Goal: Information Seeking & Learning: Check status

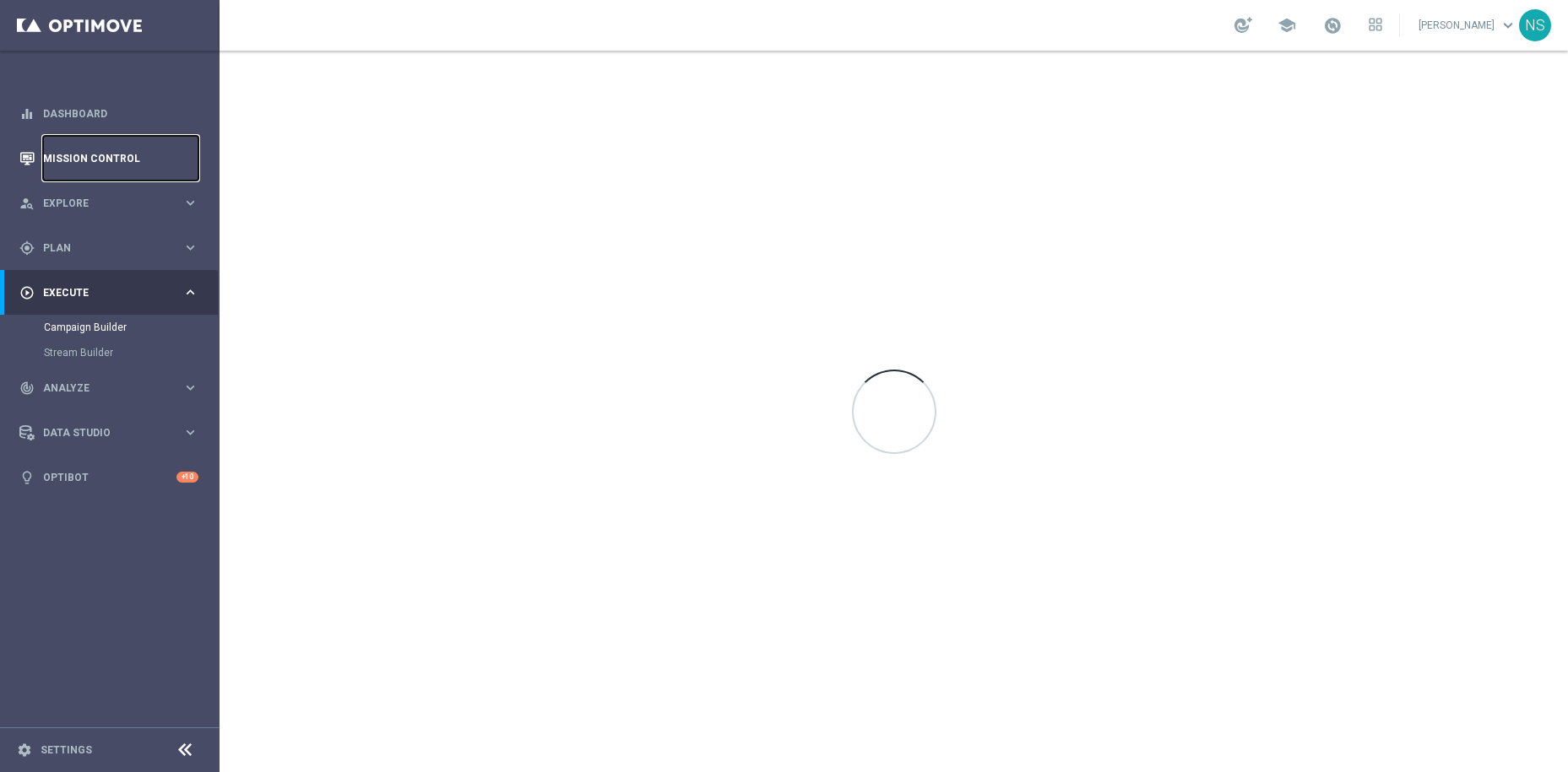
click at [82, 163] on link "Mission Control" at bounding box center [120, 158] width 155 height 44
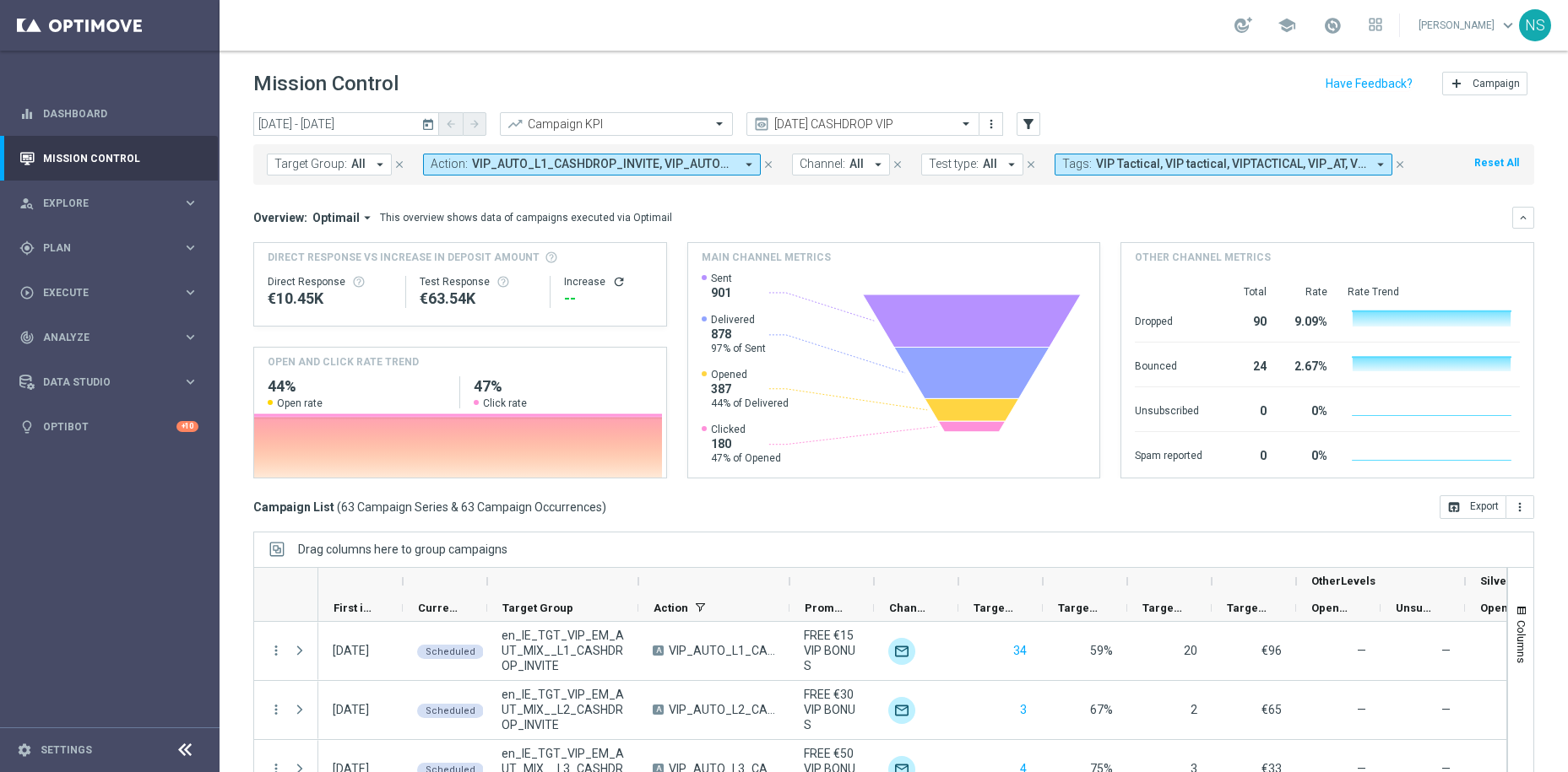
click at [426, 124] on icon "today" at bounding box center [429, 124] width 15 height 15
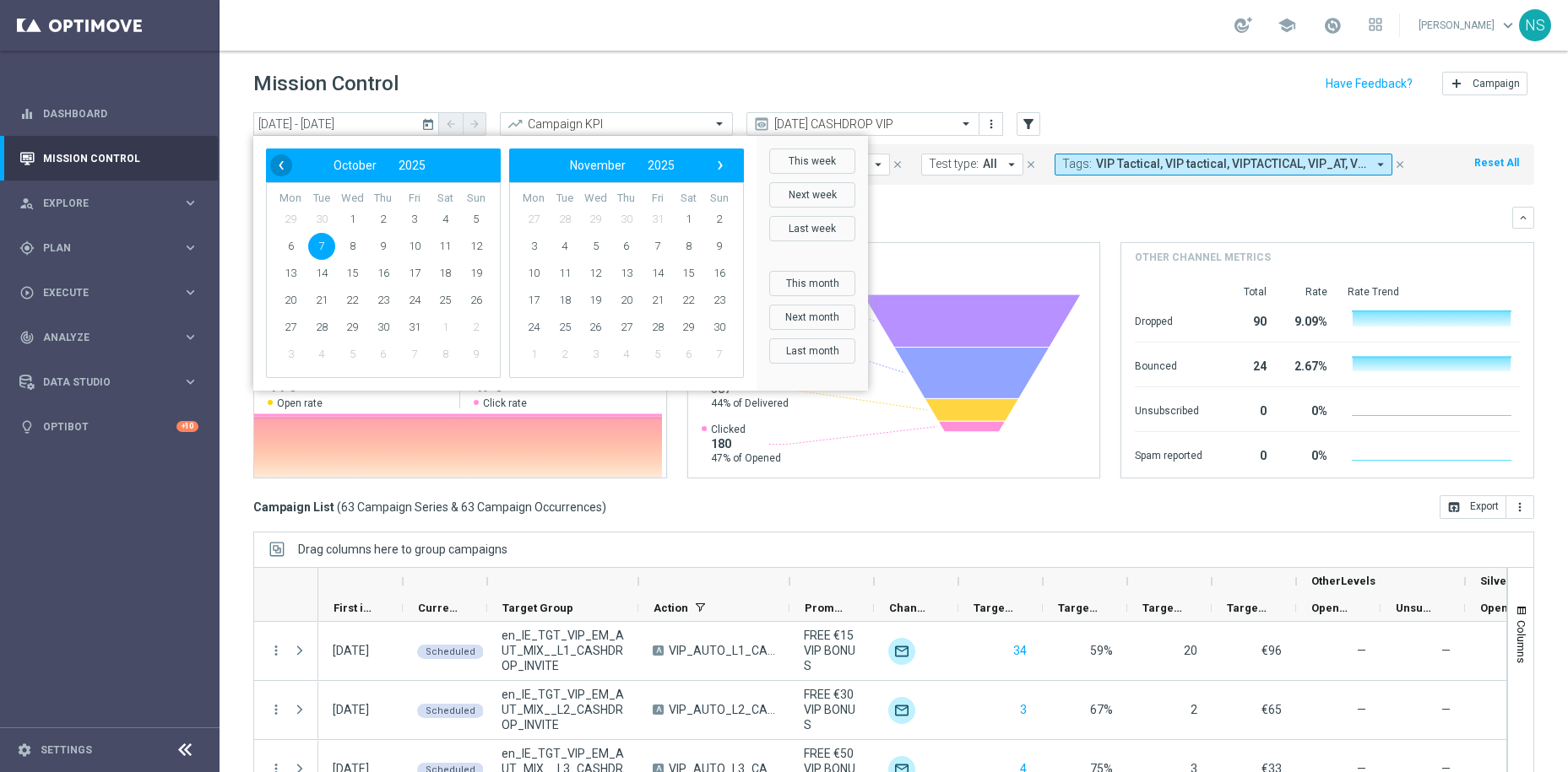
click at [283, 170] on span "‹" at bounding box center [281, 165] width 22 height 22
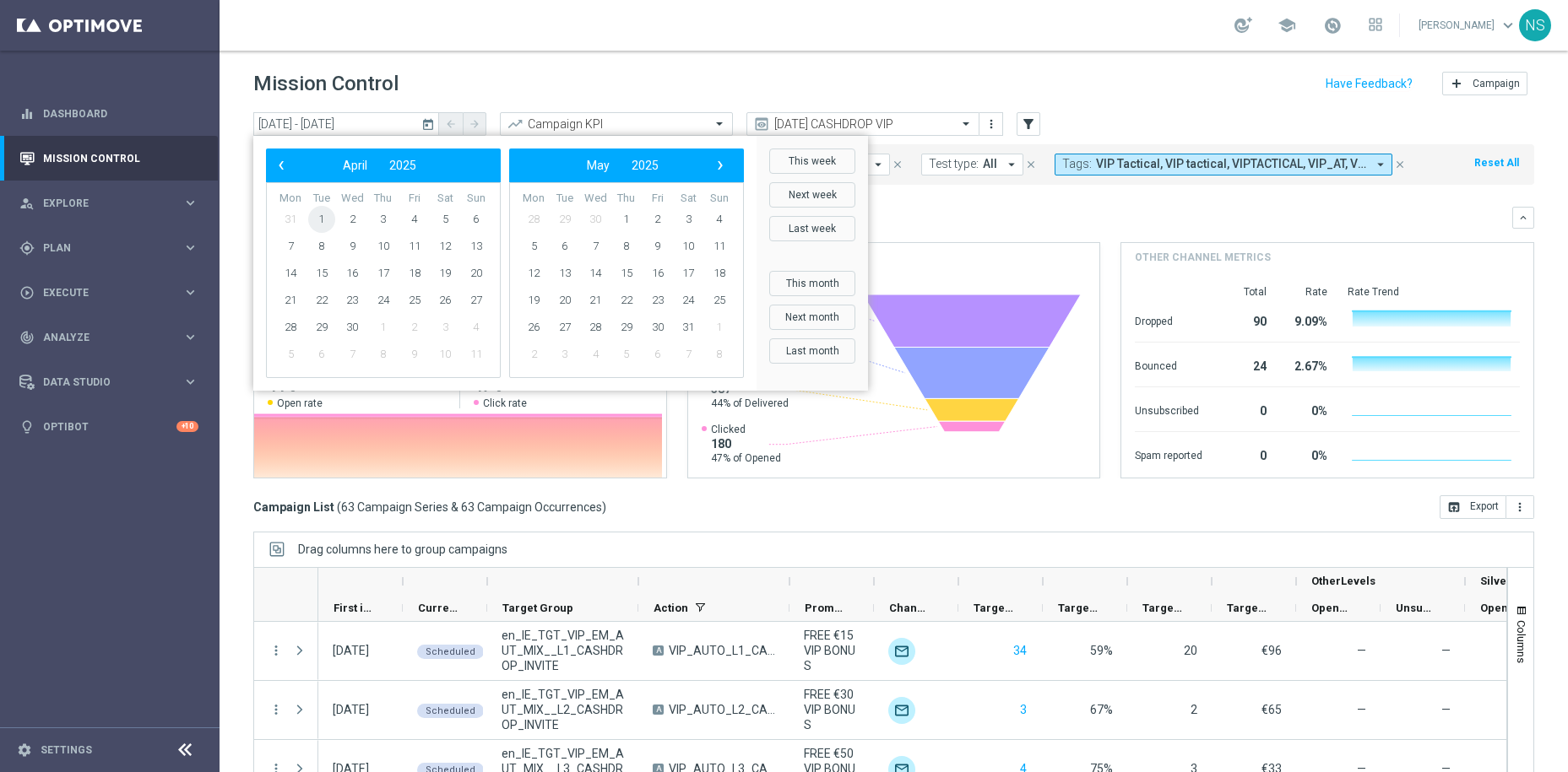
click at [324, 213] on span "1" at bounding box center [322, 219] width 27 height 27
click at [729, 170] on bs-datepicker-navigation-view "‹ ​ May ​ 2025 ​ ›" at bounding box center [622, 165] width 218 height 22
click at [724, 167] on span "›" at bounding box center [719, 165] width 22 height 22
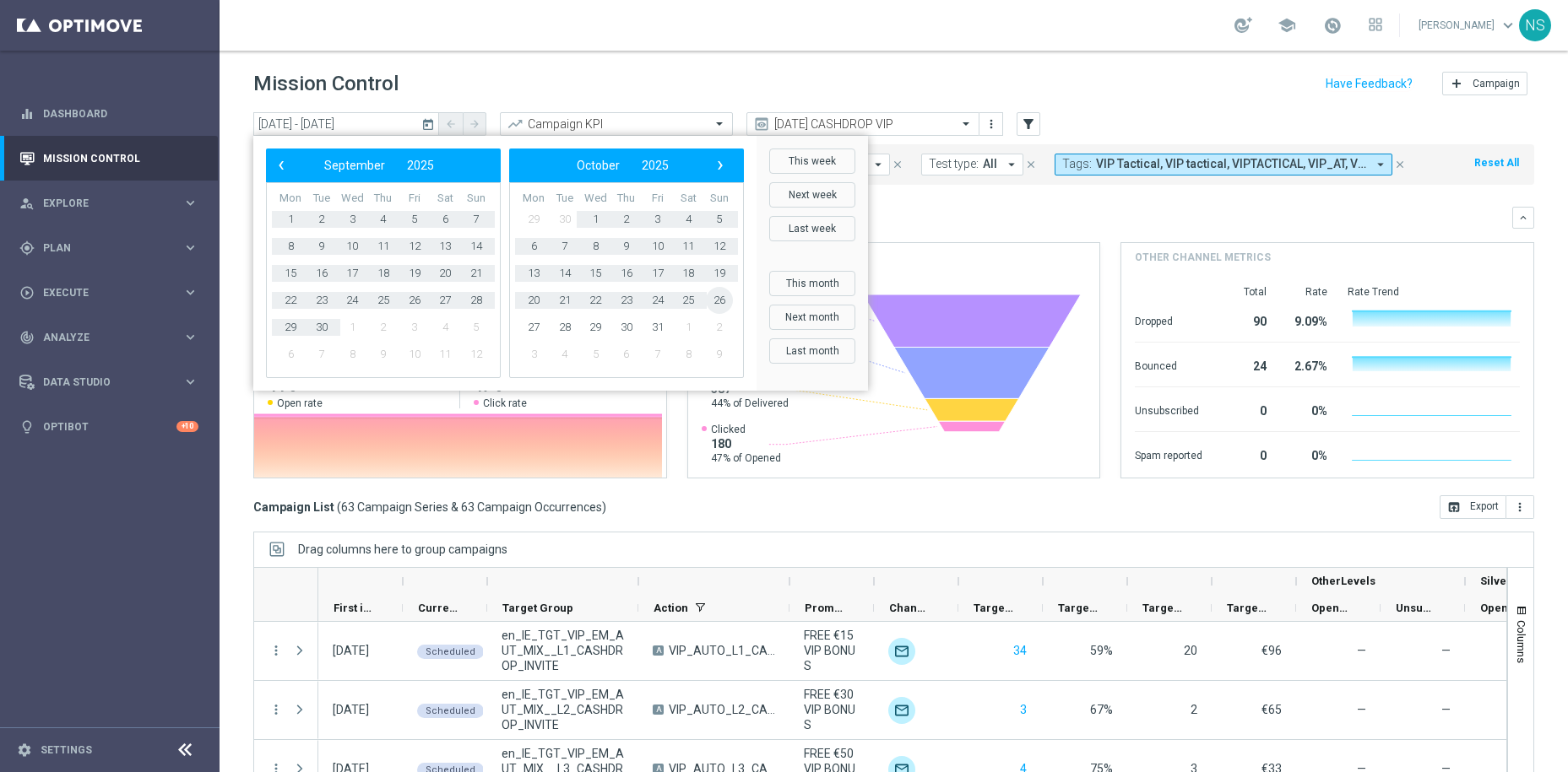
click at [720, 293] on span "26" at bounding box center [719, 300] width 27 height 27
type input "[DATE] - [DATE]"
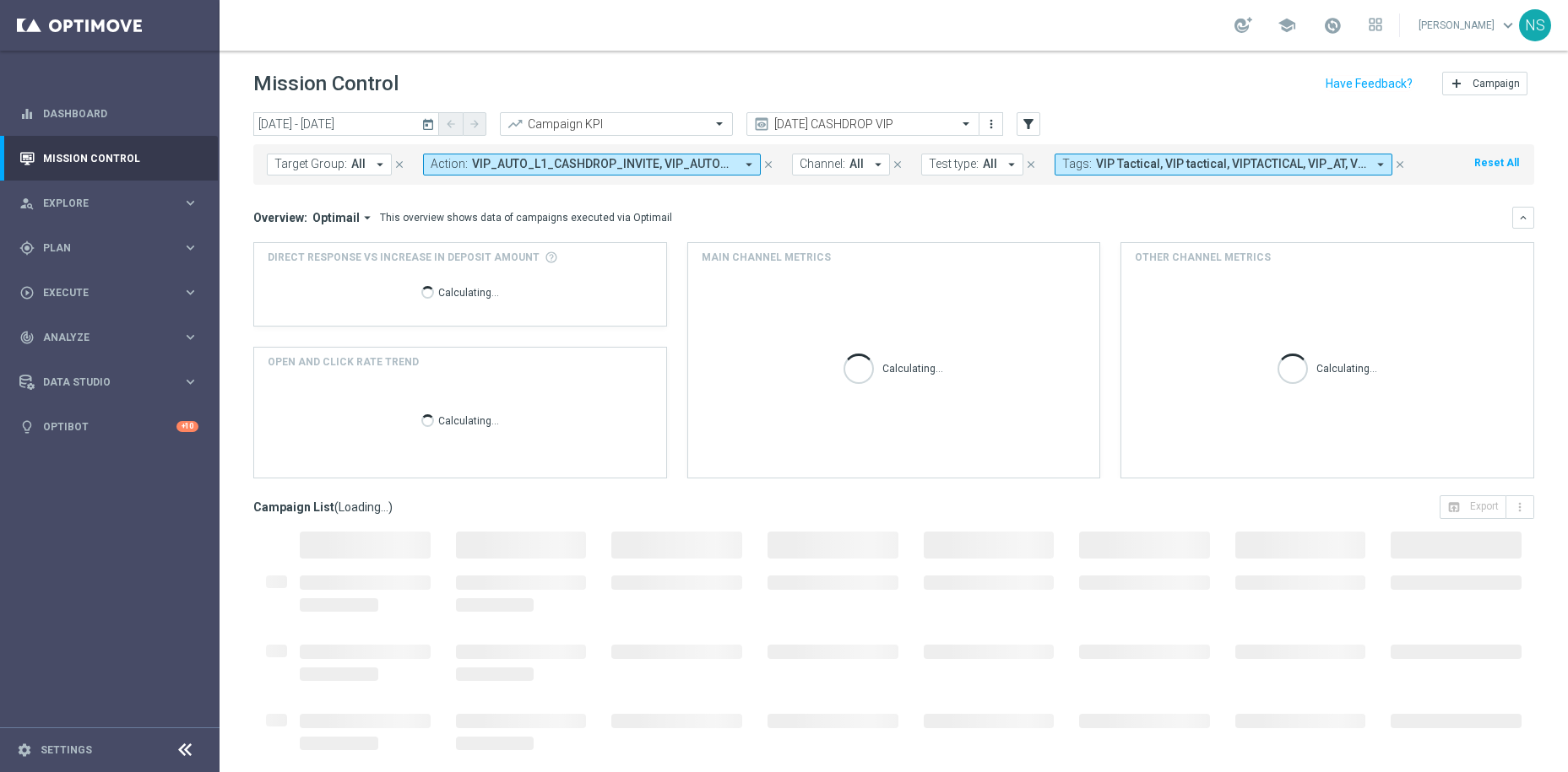
click at [562, 159] on span "VIP_AUTO_L1_CASHDROP_INVITE, VIP_AUTO_L2_CASHDROP_INVITE, VIP_AUTO_L3_CASHDROP_…" at bounding box center [603, 164] width 263 height 14
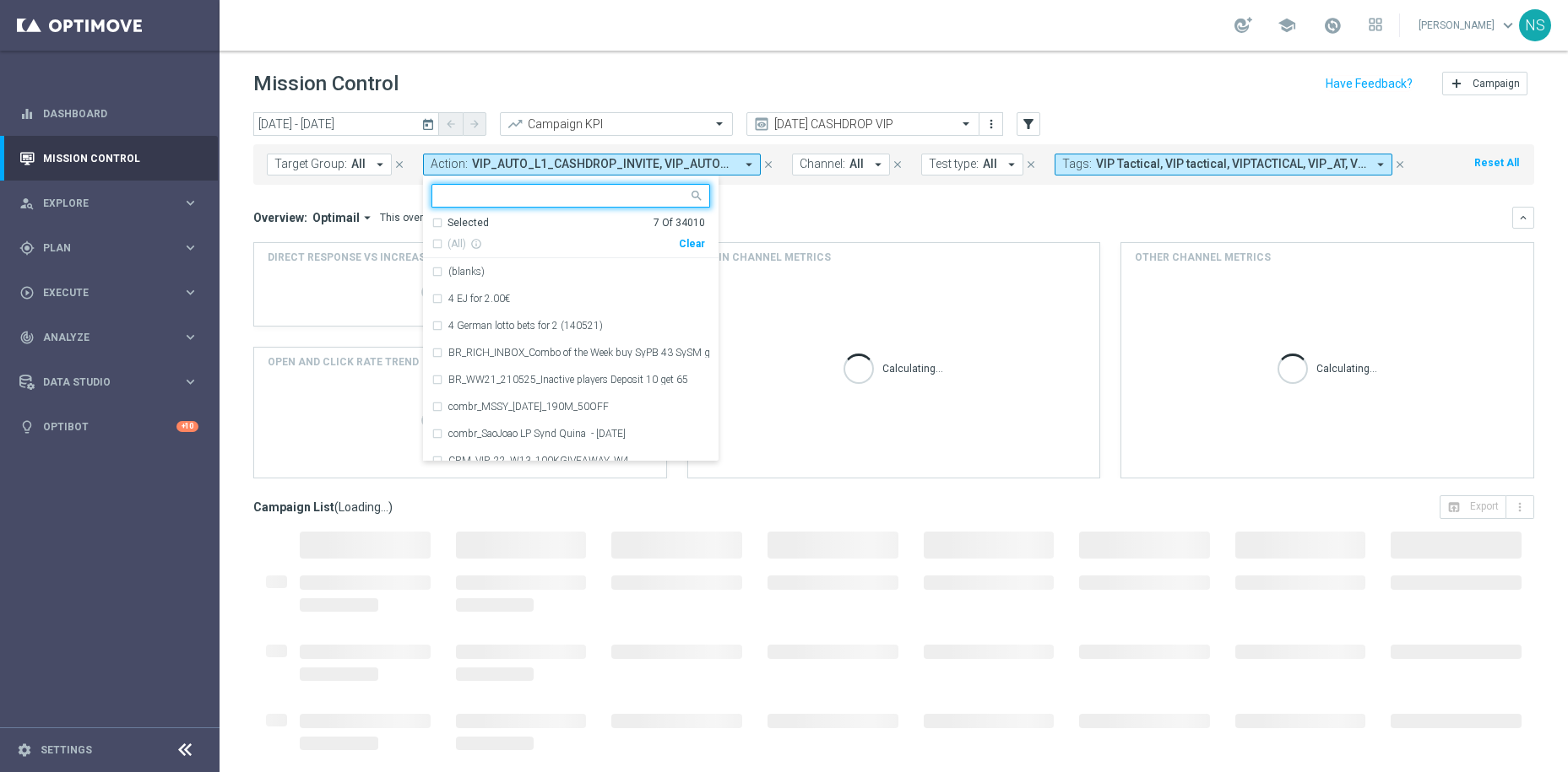
click at [510, 201] on input "text" at bounding box center [564, 195] width 248 height 14
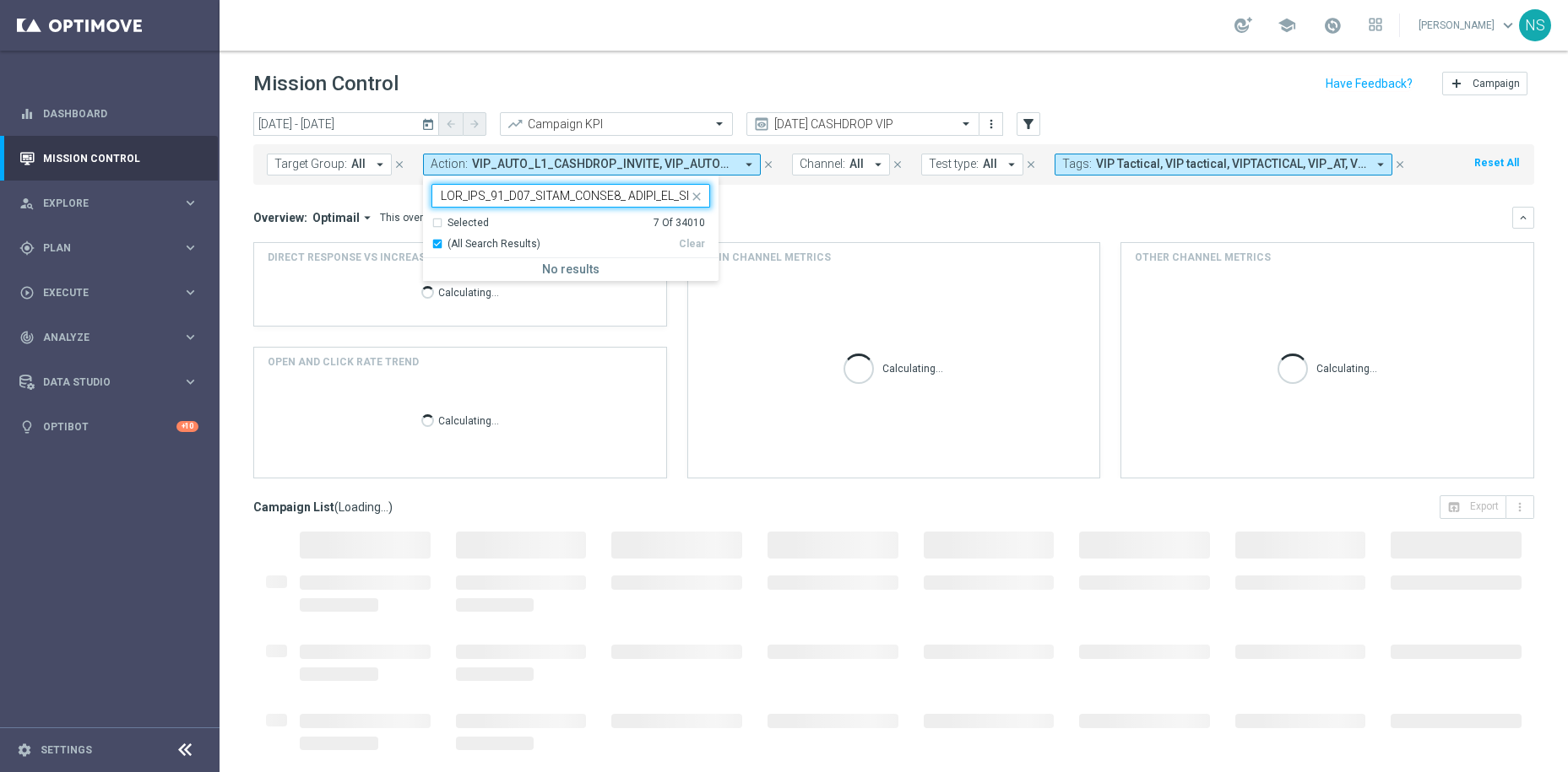
scroll to position [0, 19939]
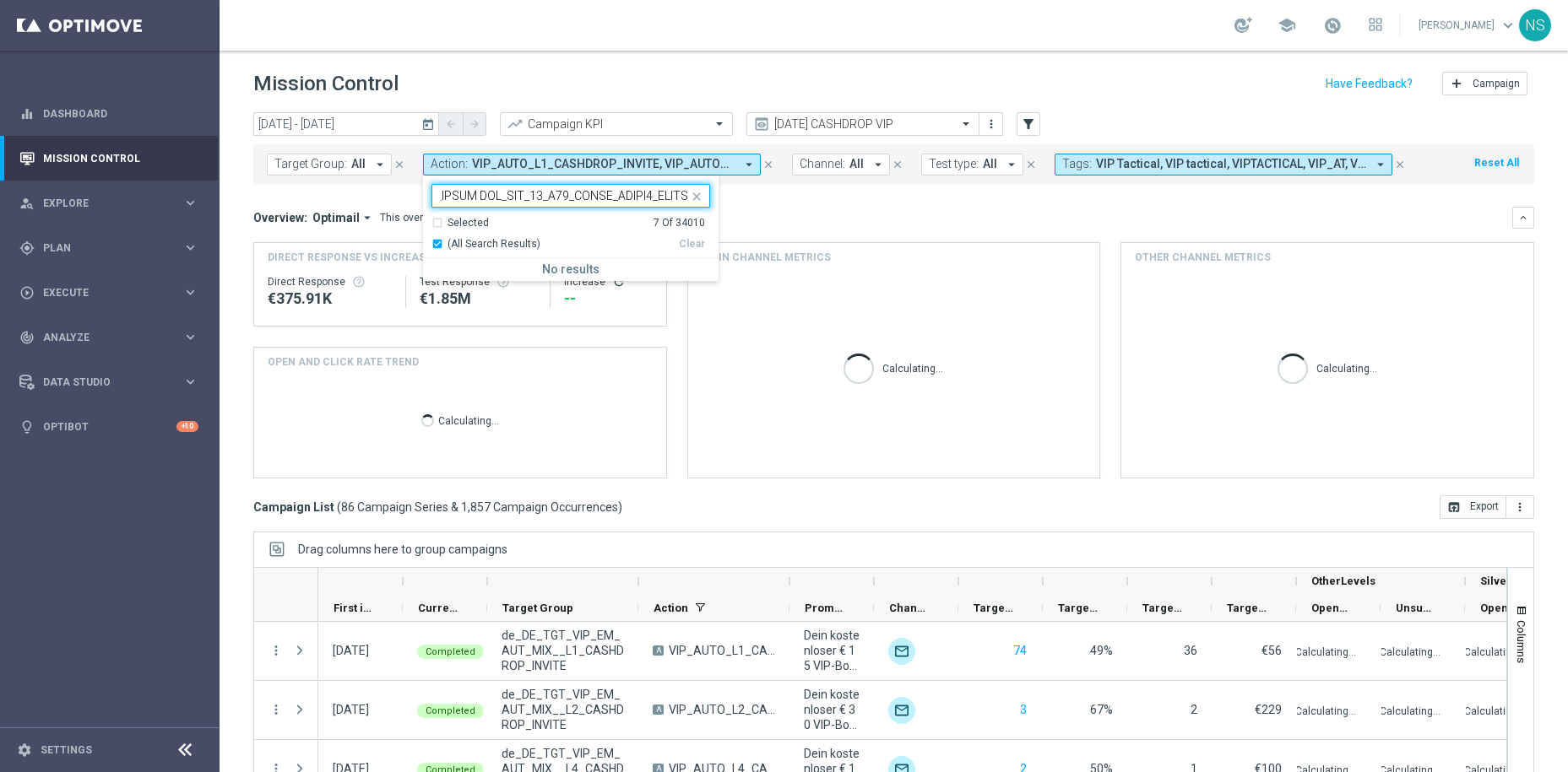
type input "CRM_VIP_25_W15_REACT_PROMO4_ REIGN_OF_ROME CRM_VIP_25_W15_REACT_PROMO4_ REIGN_O…"
click at [767, 201] on mini-dashboard "Overview: Optimail arrow_drop_down This overview shows data of campaigns execut…" at bounding box center [894, 340] width 1281 height 311
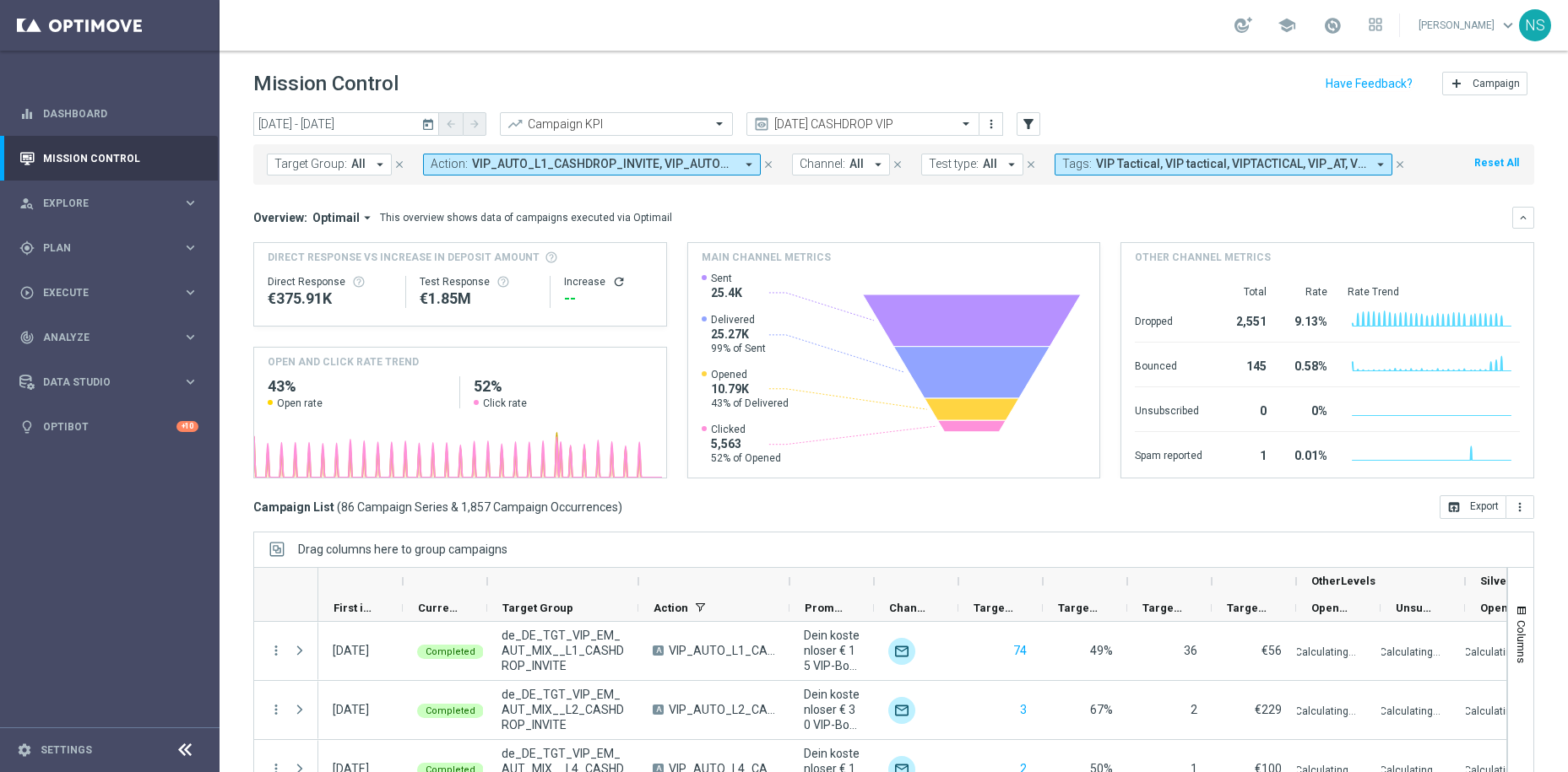
click at [488, 161] on span "VIP_AUTO_L1_CASHDROP_INVITE, VIP_AUTO_L2_CASHDROP_INVITE, VIP_AUTO_L3_CASHDROP_…" at bounding box center [603, 164] width 263 height 14
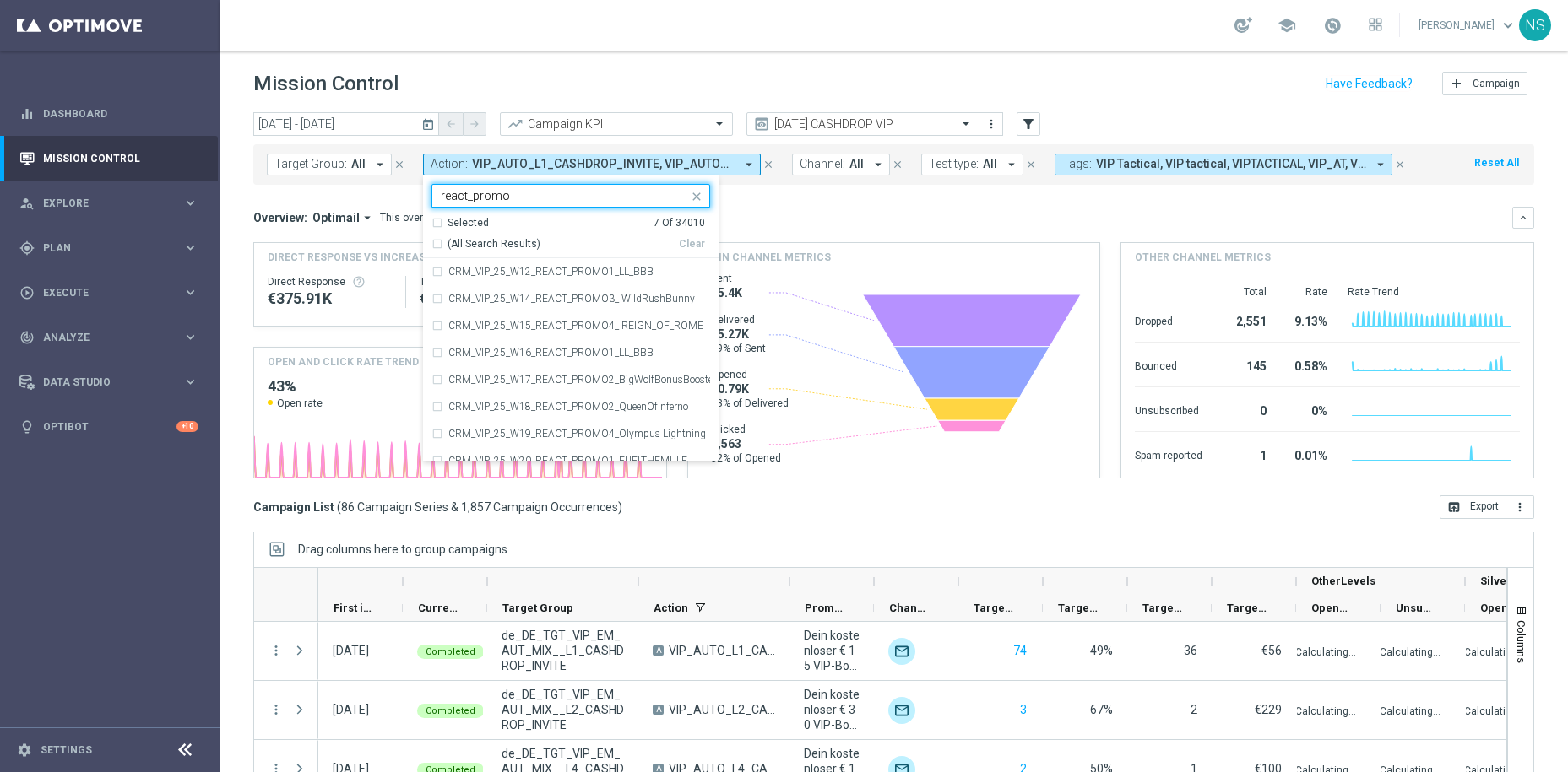
click at [436, 223] on div "Selected 7 Of 34010" at bounding box center [568, 222] width 274 height 14
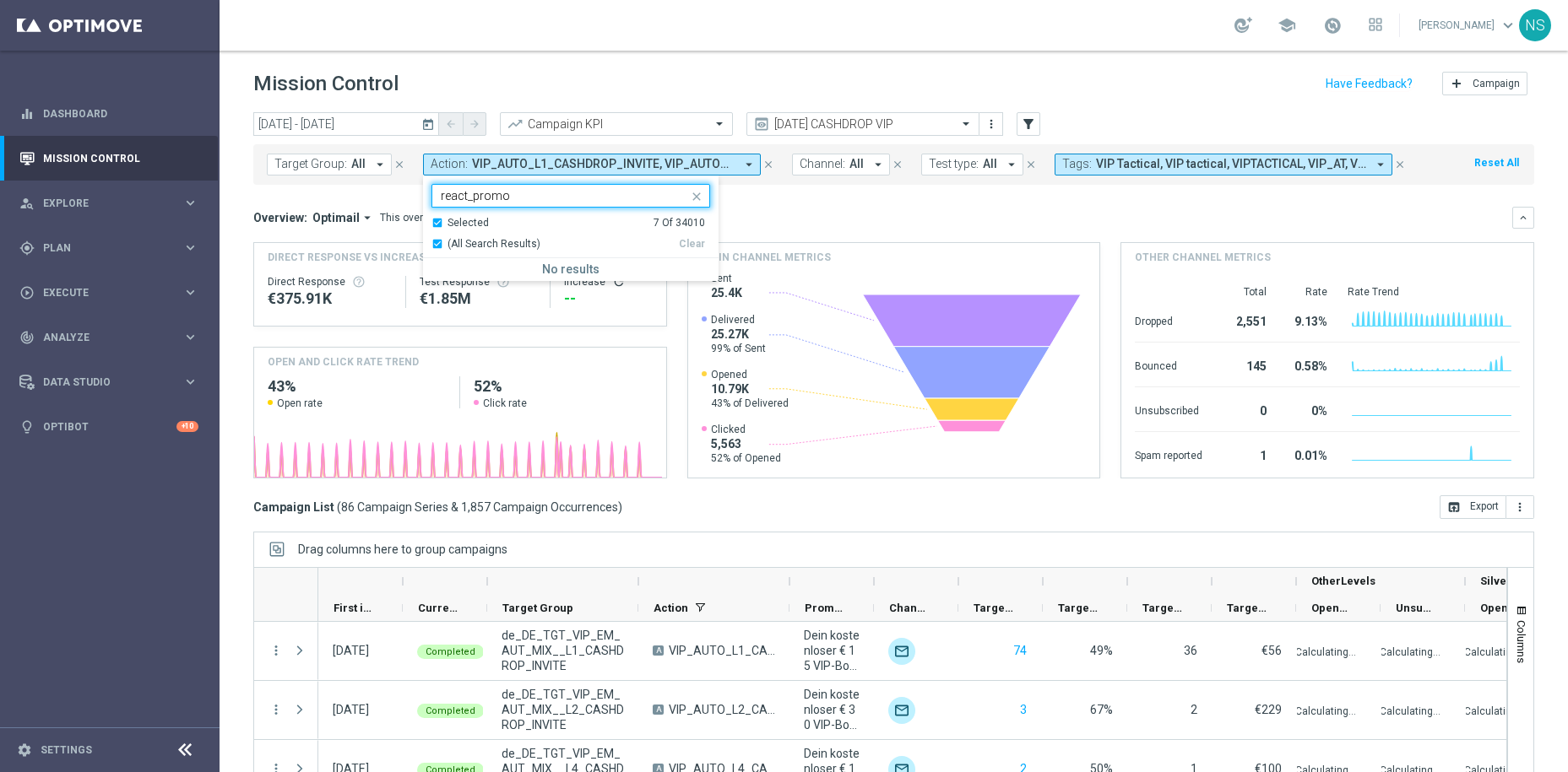
type input "react_promo"
click at [792, 204] on mini-dashboard "Overview: Optimail arrow_drop_down This overview shows data of campaigns execut…" at bounding box center [894, 340] width 1281 height 311
click at [699, 171] on button "Action: VIP_AUTO_L1_CASHDROP_INVITE, VIP_AUTO_L2_CASHDROP_INVITE, VIP_AUTO_L3_C…" at bounding box center [591, 165] width 338 height 22
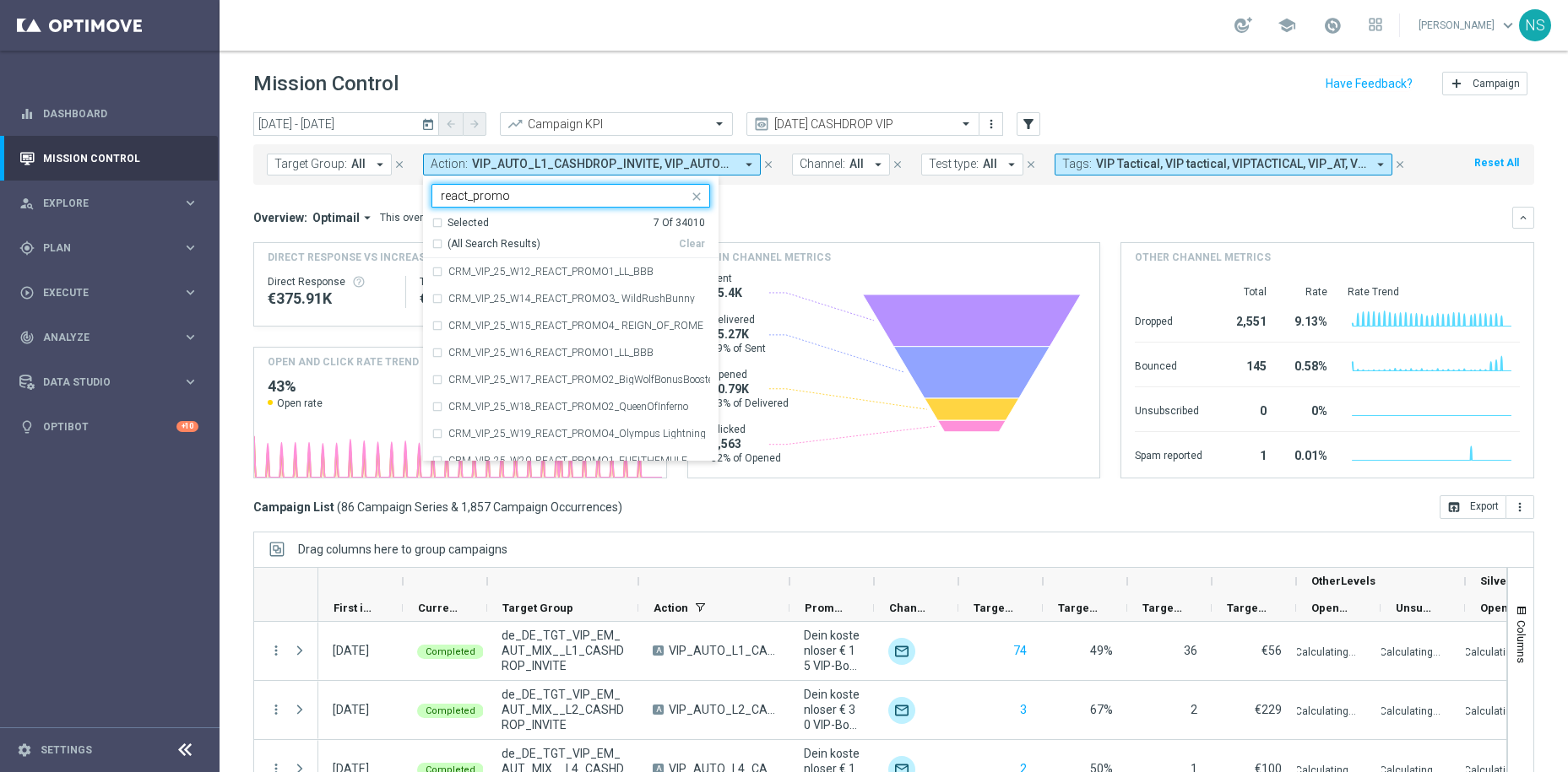
click at [434, 242] on div "(All Search Results)" at bounding box center [555, 244] width 248 height 14
type input "react_promo"
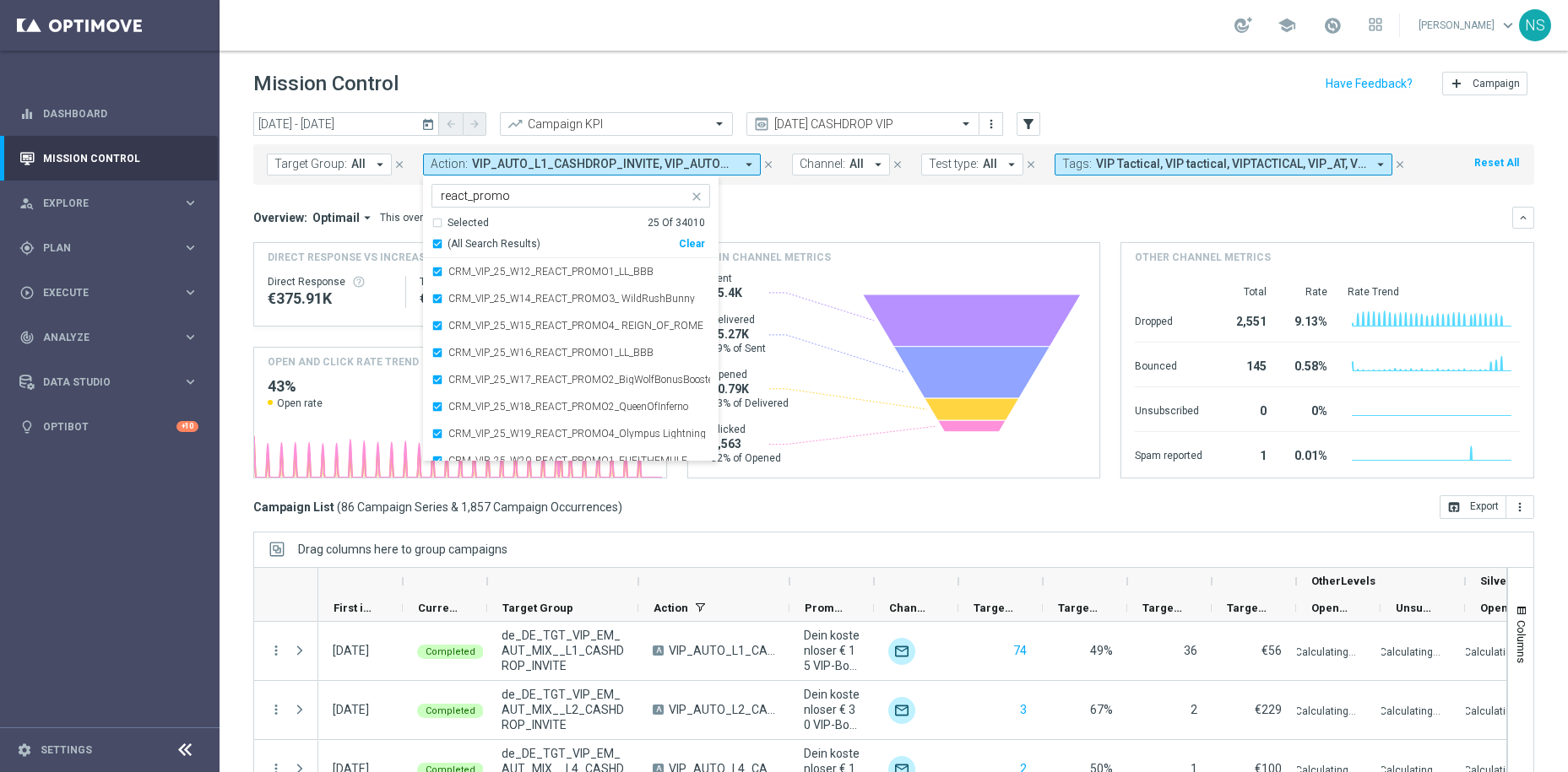
click at [868, 207] on div "Overview: Optimail arrow_drop_down This overview shows data of campaigns execut…" at bounding box center [894, 218] width 1281 height 22
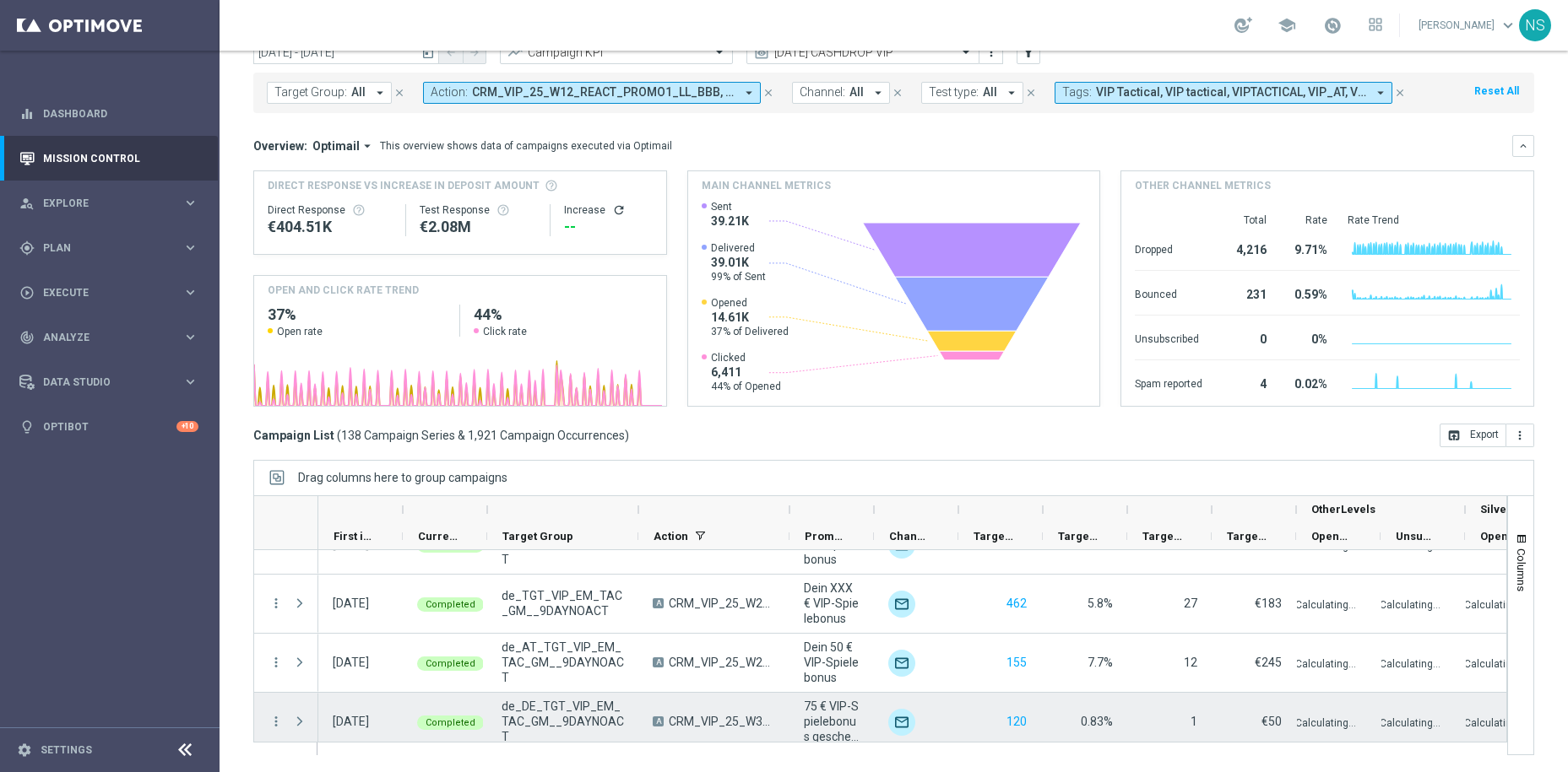
scroll to position [5797, 0]
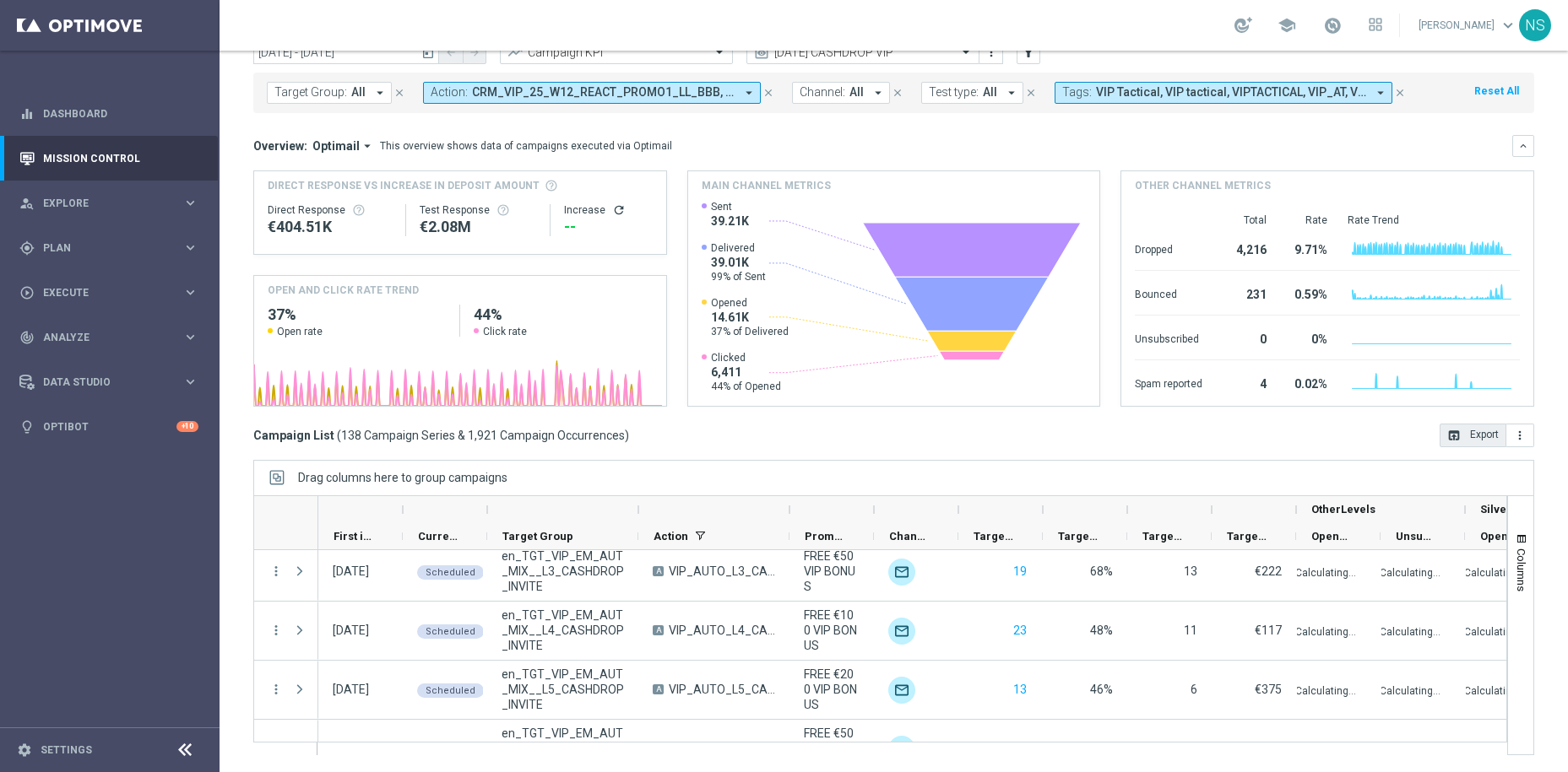
click at [1457, 428] on button "open_in_browser Export" at bounding box center [1473, 435] width 66 height 24
